Goal: Navigation & Orientation: Understand site structure

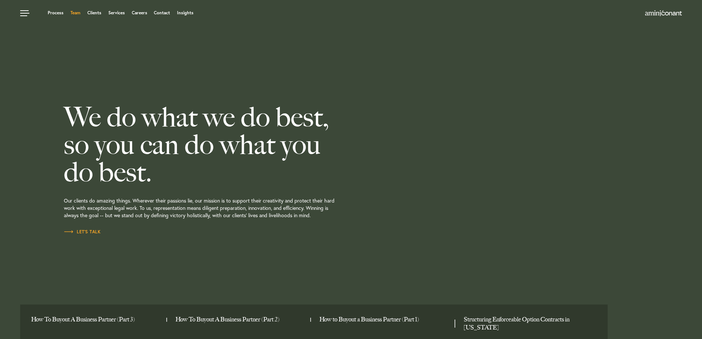
click at [76, 13] on link "Team" at bounding box center [75, 13] width 10 height 4
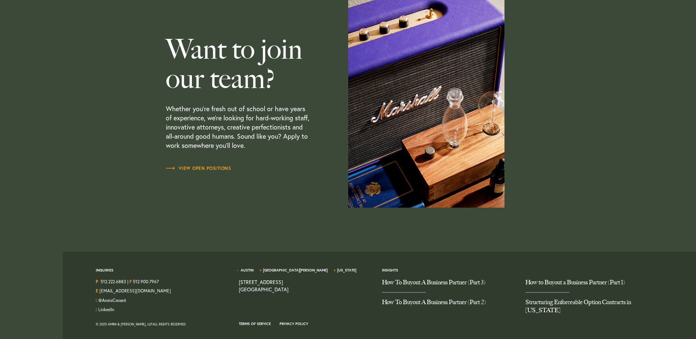
scroll to position [2170, 0]
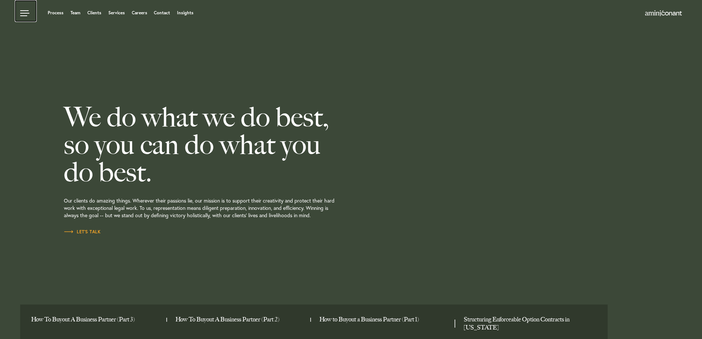
click at [24, 11] on link at bounding box center [26, 11] width 22 height 22
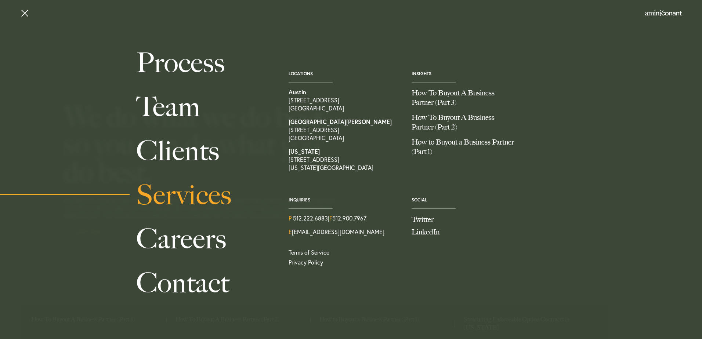
click at [187, 190] on link "Services" at bounding box center [204, 195] width 136 height 44
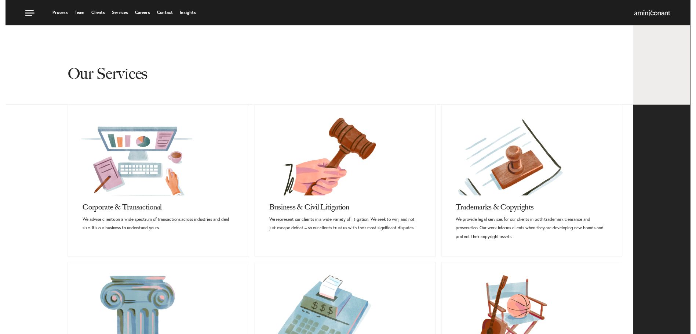
scroll to position [41, 0]
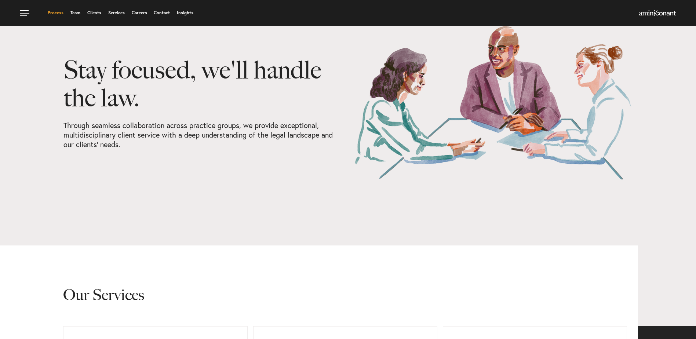
click at [59, 13] on link "Process" at bounding box center [56, 13] width 16 height 4
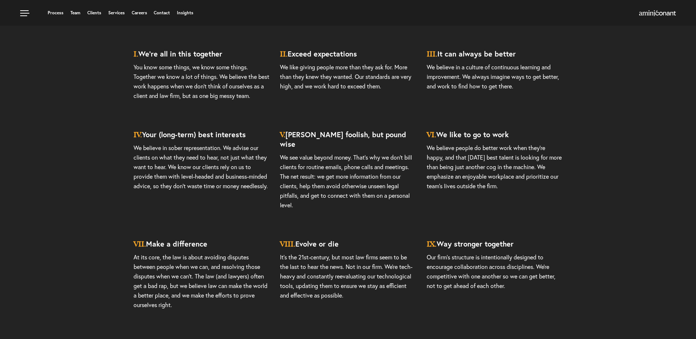
scroll to position [2056, 0]
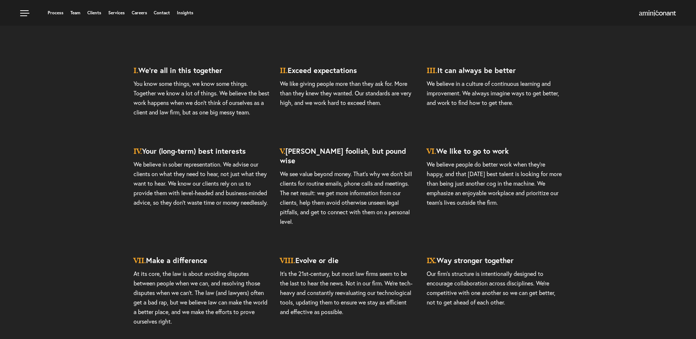
click at [106, 151] on article "I. We’re all in this together You know some things, we know some things. Togeth…" at bounding box center [348, 203] width 696 height 290
